Goal: Task Accomplishment & Management: Use online tool/utility

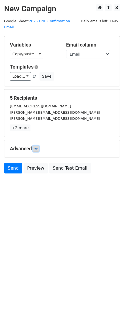
click at [39, 146] on link at bounding box center [36, 149] width 6 height 6
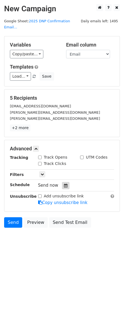
click at [64, 184] on icon at bounding box center [66, 186] width 4 height 4
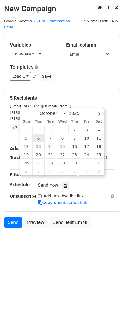
type input "[DATE] 12:00"
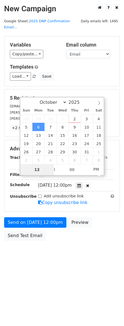
type input "8"
type input "[DATE] 08:00"
type input "08"
click at [100, 169] on span "PM" at bounding box center [96, 169] width 15 height 11
click at [74, 72] on div "Load... Exhibitors Reassurance Outreach GPS '26 Confirmation Email DNP Confirma…" at bounding box center [62, 76] width 113 height 9
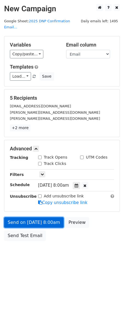
click at [53, 217] on link "Send on [DATE] 8:00am" at bounding box center [34, 222] width 60 height 10
